Goal: Task Accomplishment & Management: Complete application form

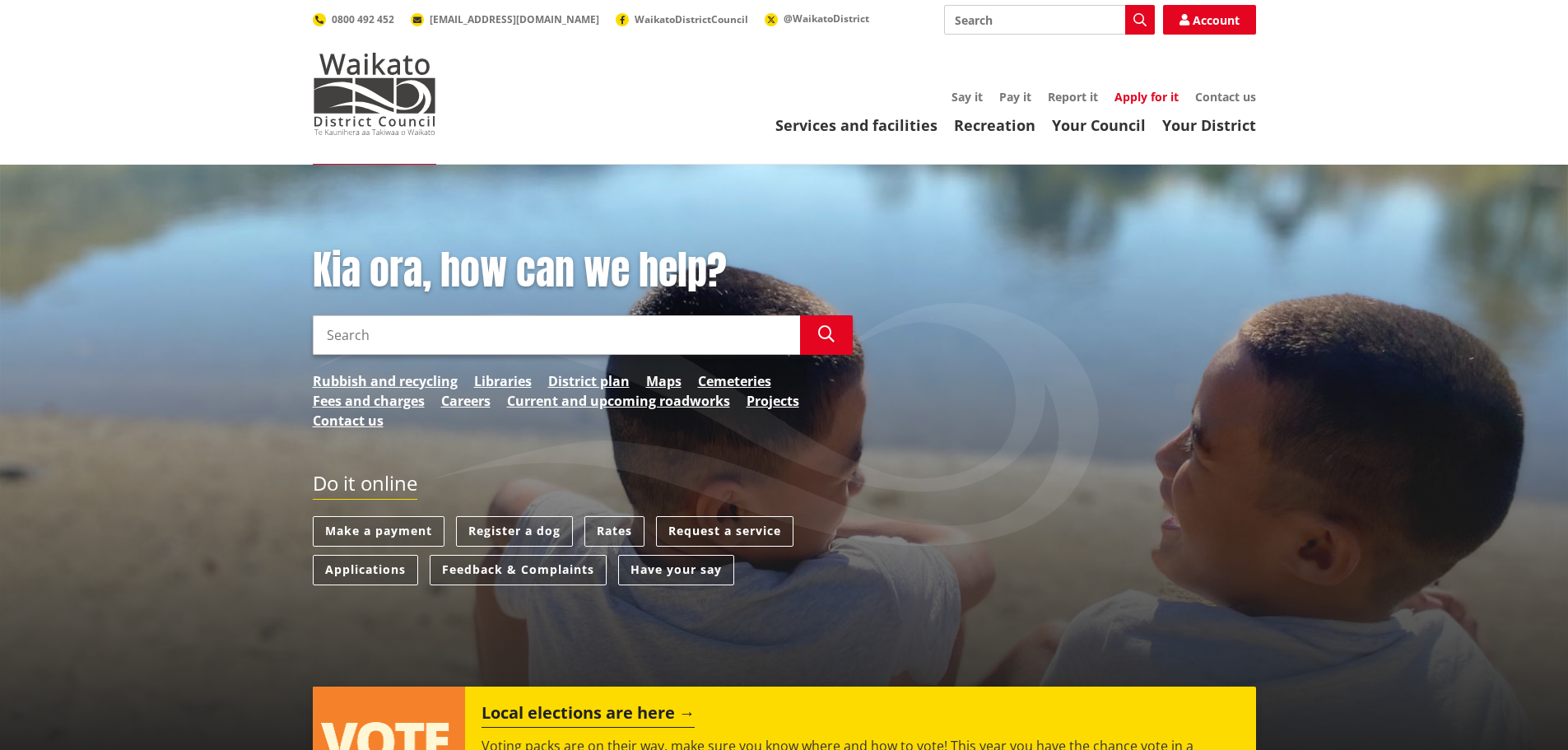
click at [1157, 99] on link "Apply for it" at bounding box center [1147, 96] width 64 height 16
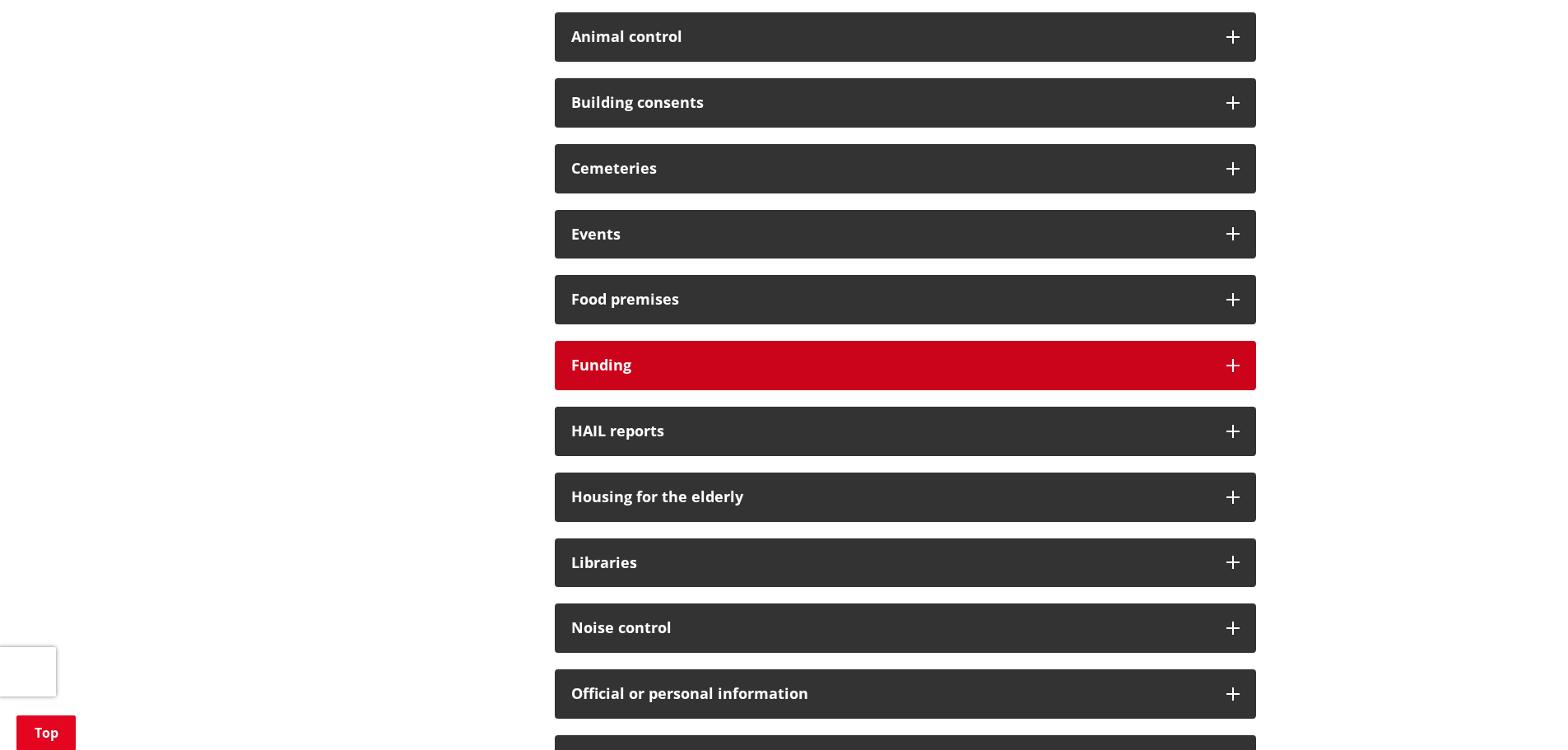
scroll to position [987, 0]
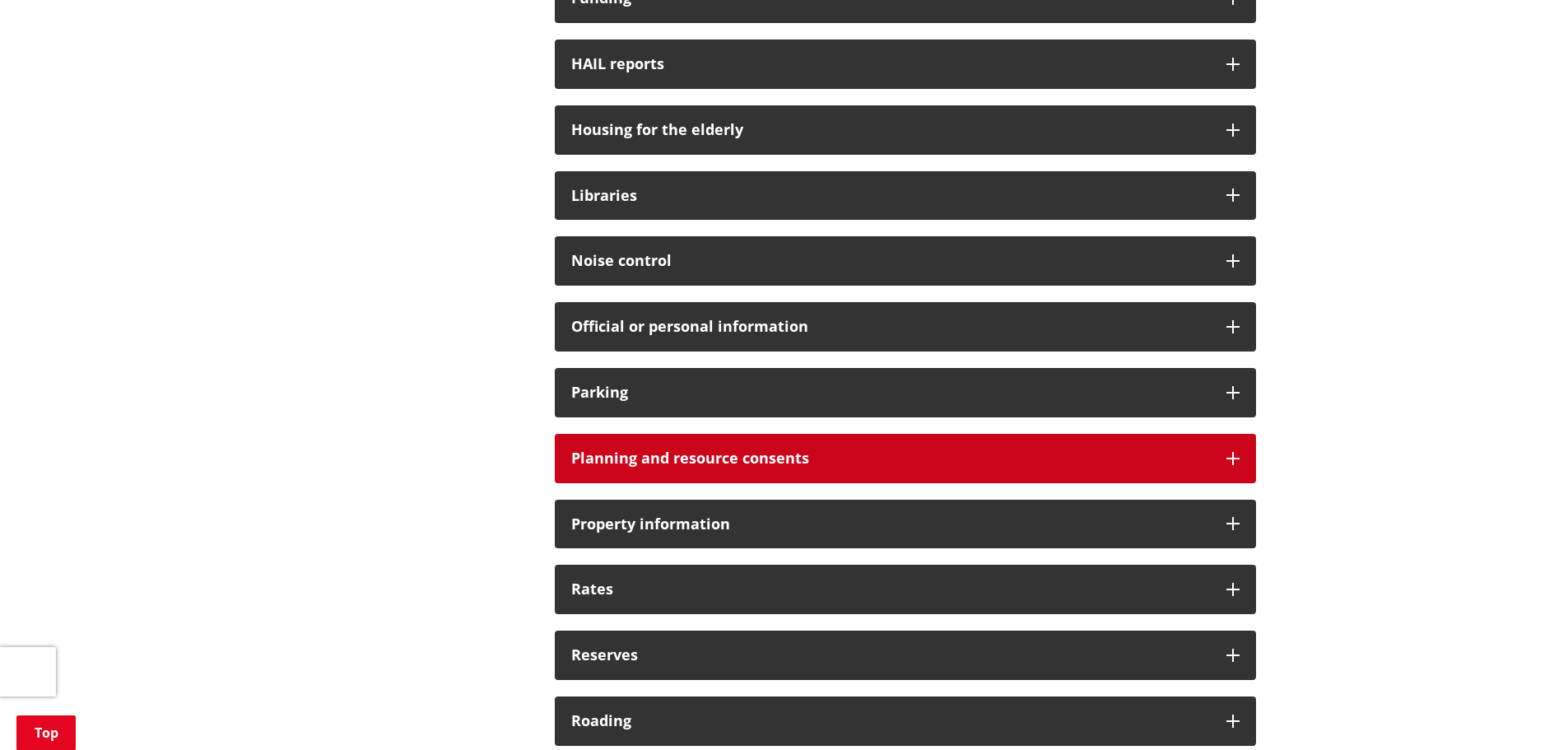
click at [795, 459] on h3 "Planning and resource consents" at bounding box center [890, 459] width 638 height 16
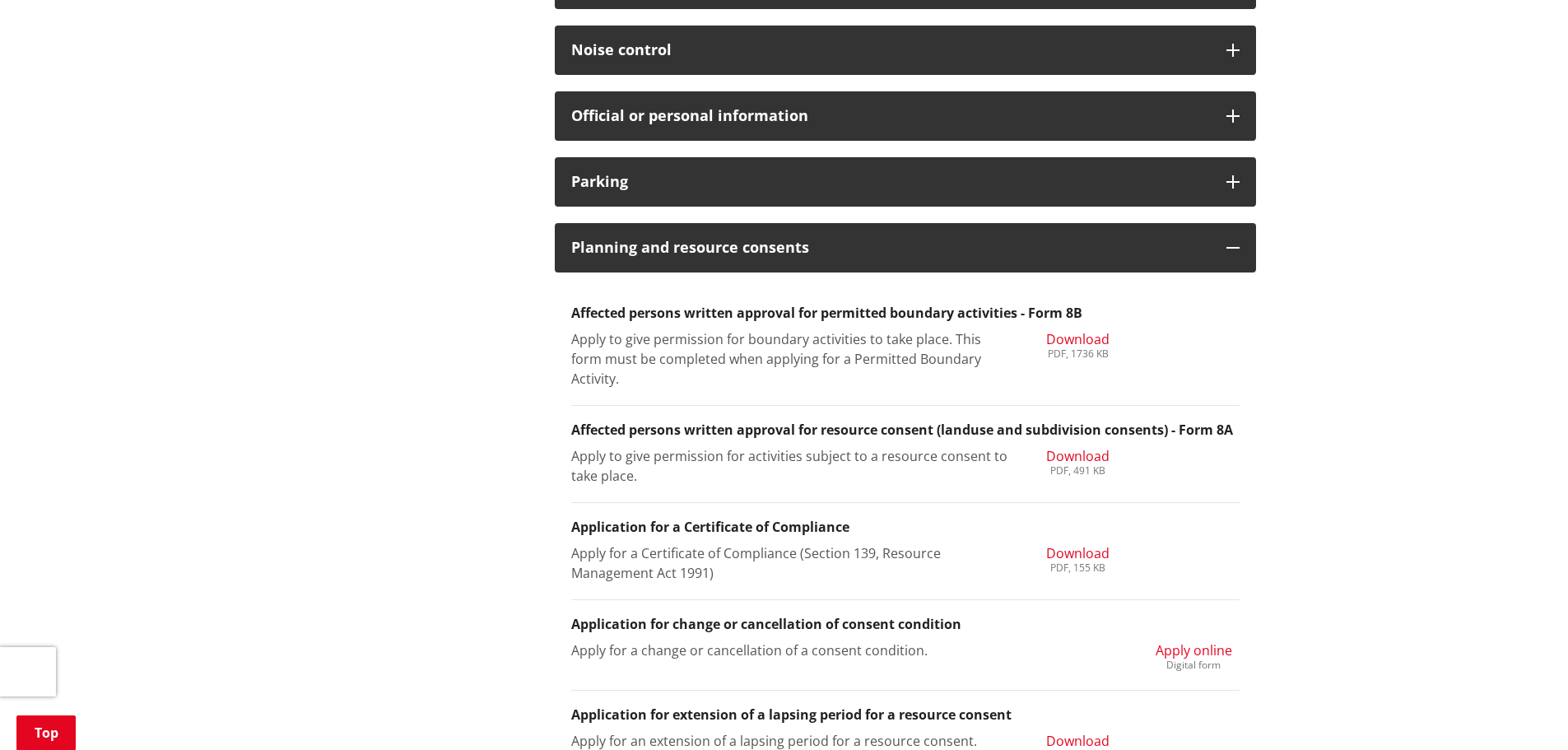
scroll to position [1482, 0]
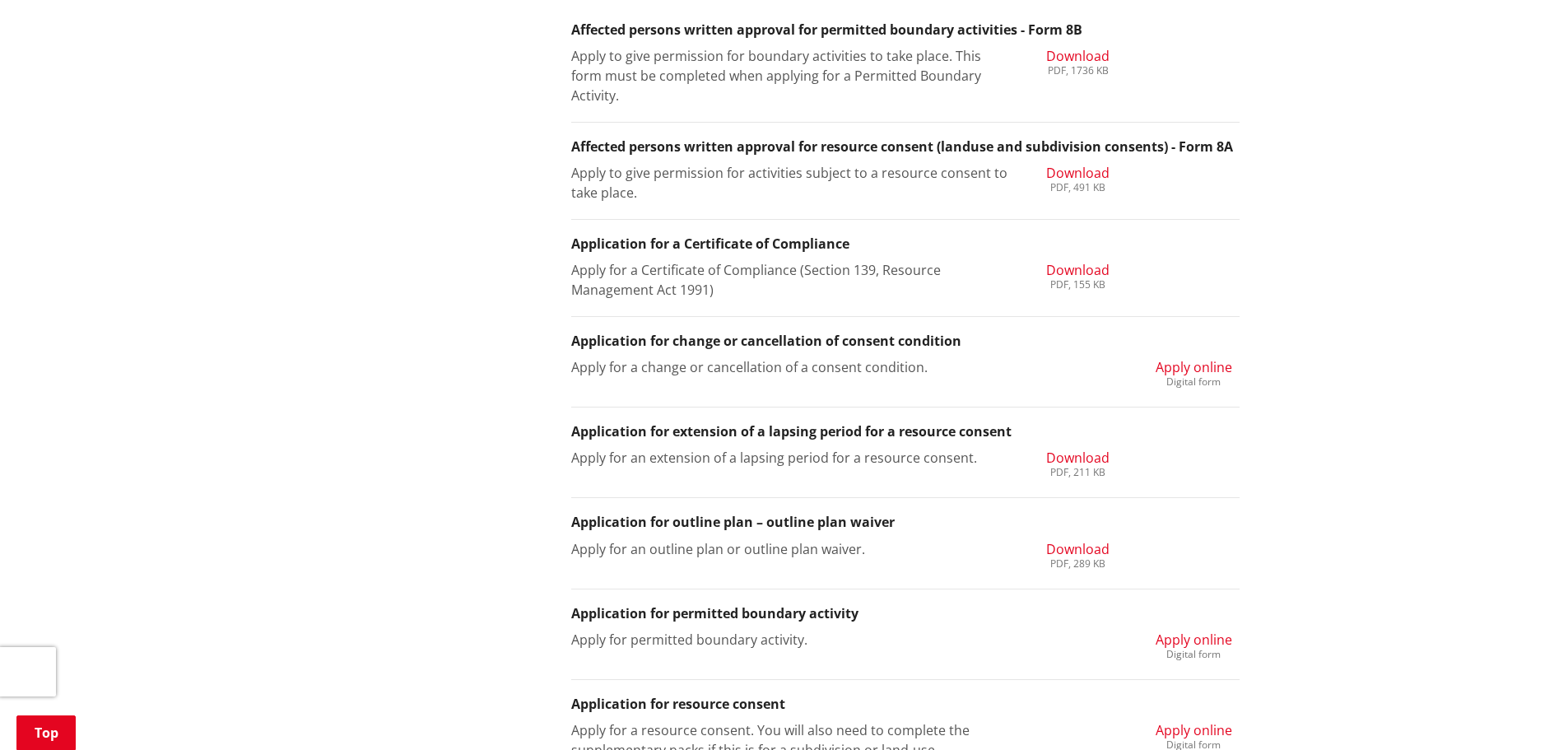
click at [1190, 369] on span "Apply online" at bounding box center [1194, 367] width 77 height 18
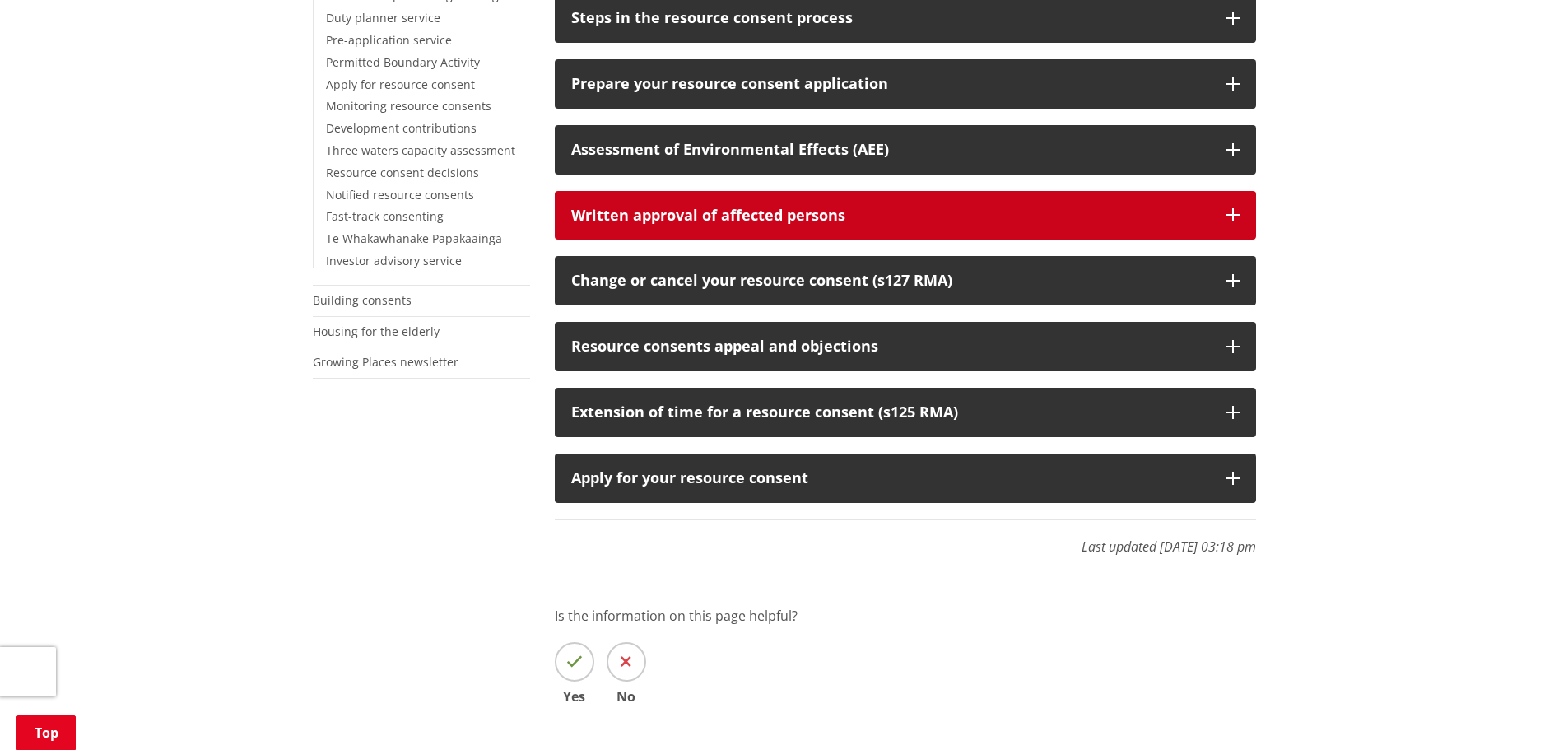
scroll to position [494, 0]
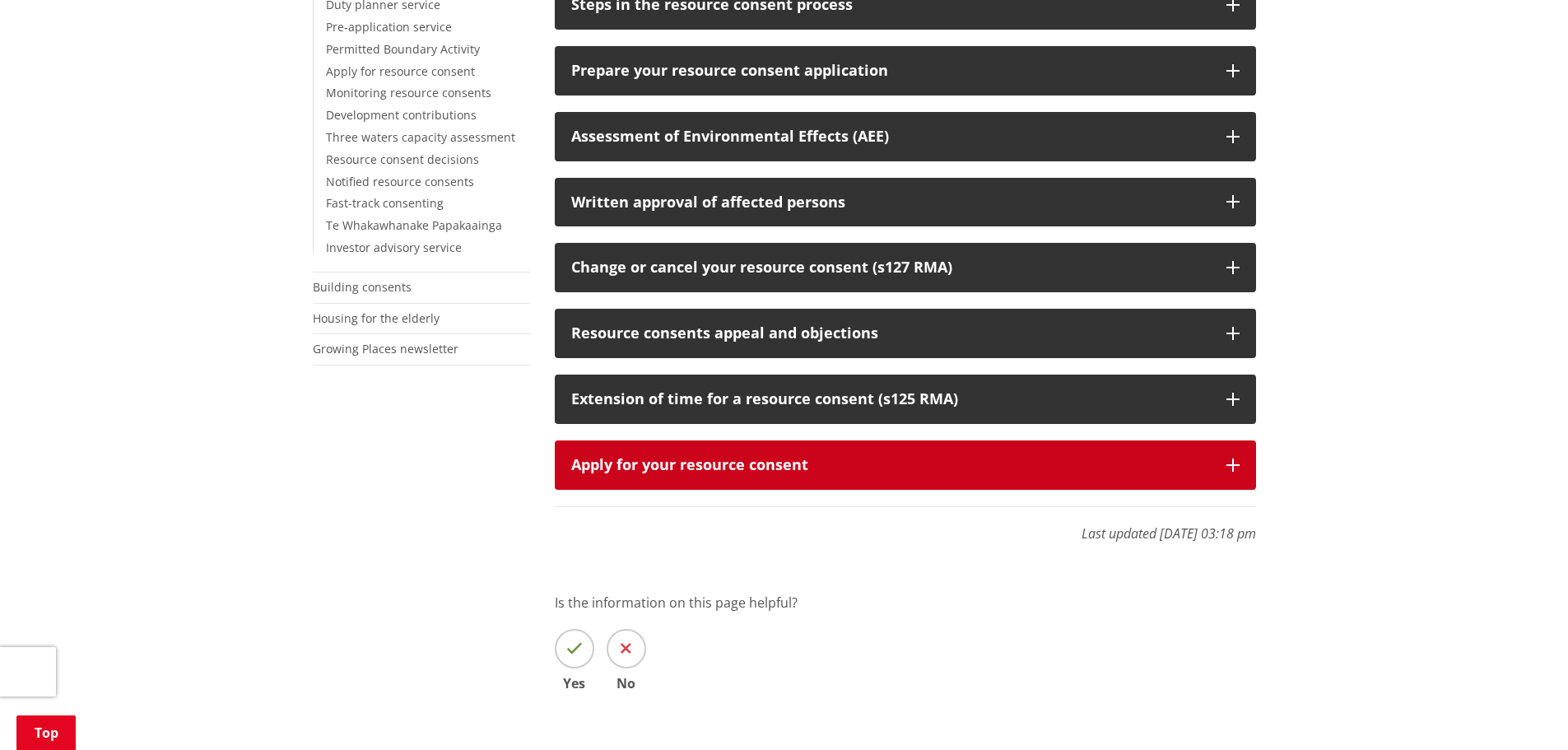
click at [759, 451] on button "Apply for your resource consent" at bounding box center [906, 465] width 702 height 49
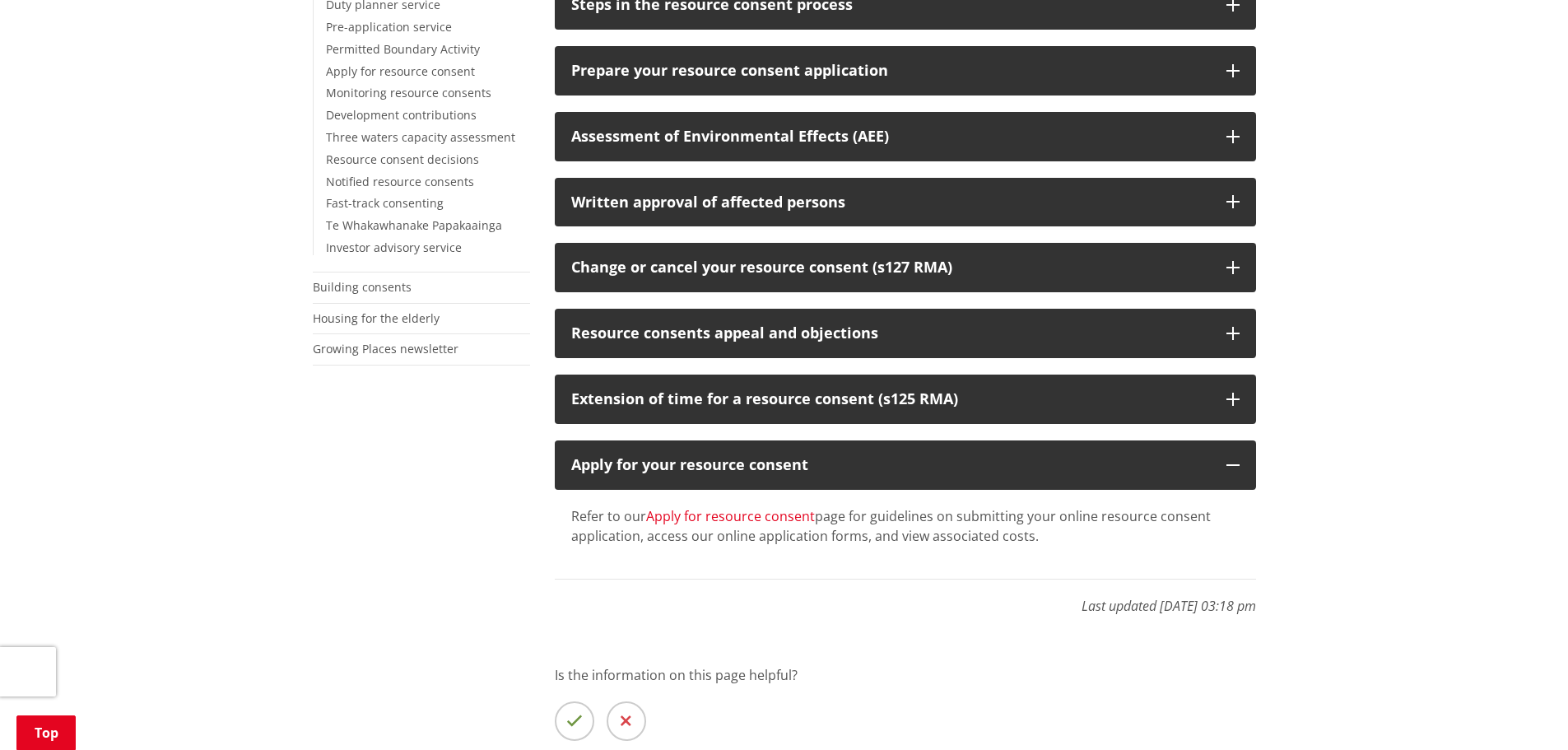
click at [762, 517] on link "Apply for resource consent" at bounding box center [730, 516] width 169 height 18
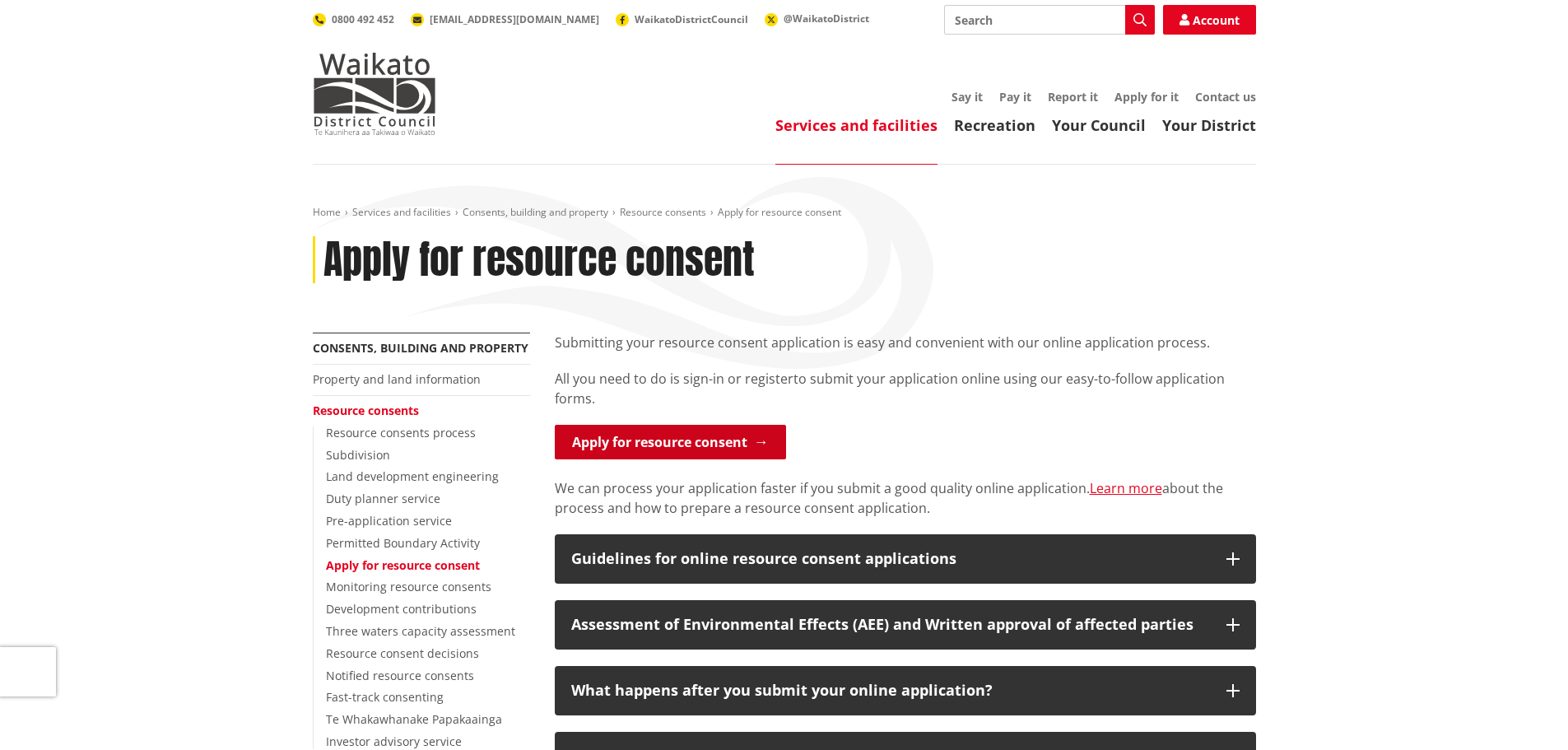
click at [718, 451] on link "Apply for resource consent" at bounding box center [670, 442] width 232 height 35
